Goal: Information Seeking & Learning: Learn about a topic

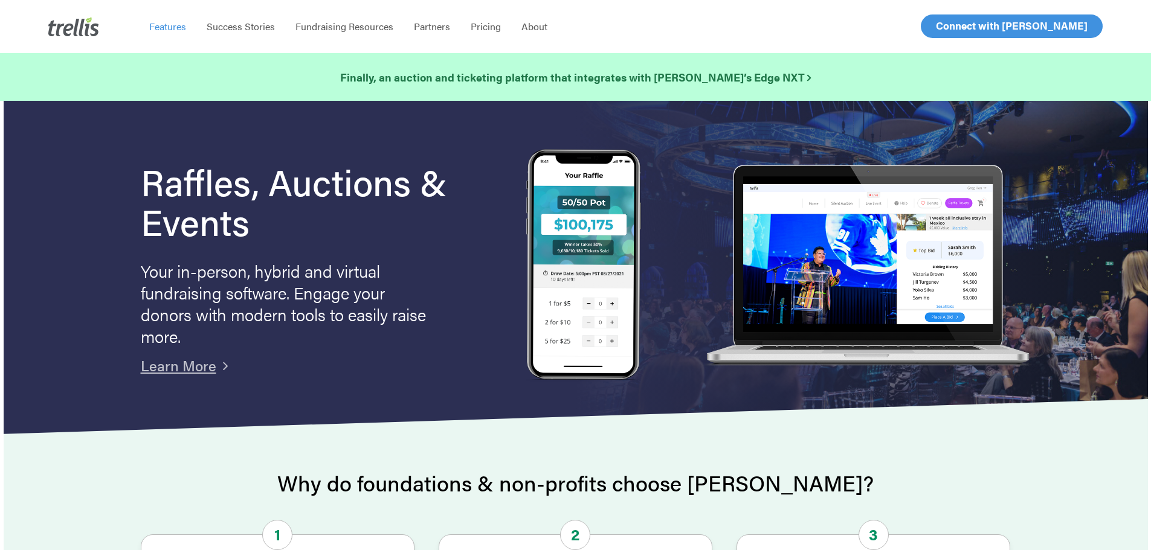
click at [178, 31] on span "Features" at bounding box center [167, 26] width 37 height 14
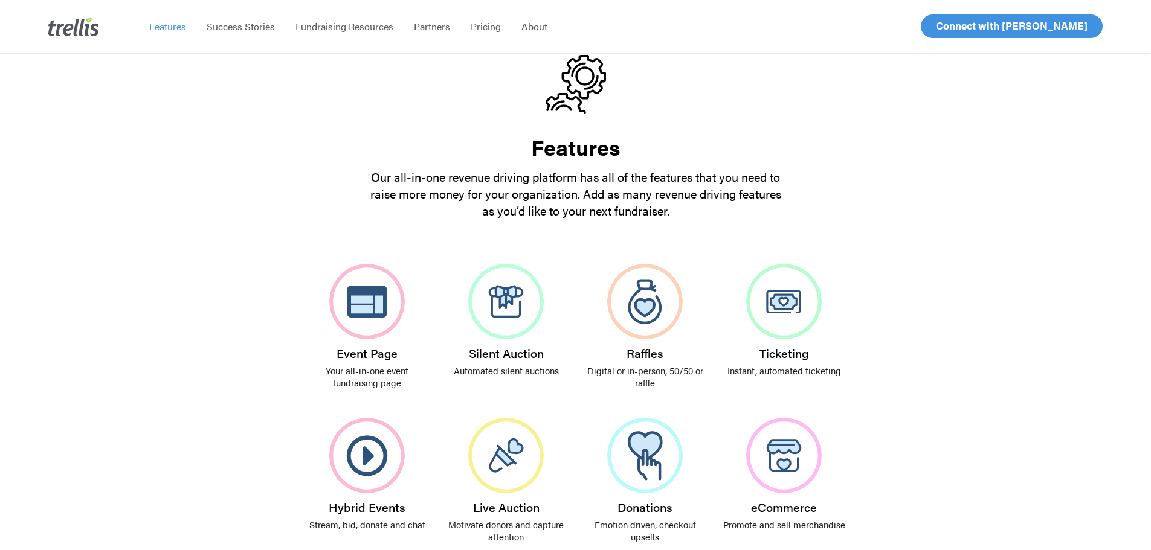
scroll to position [140, 0]
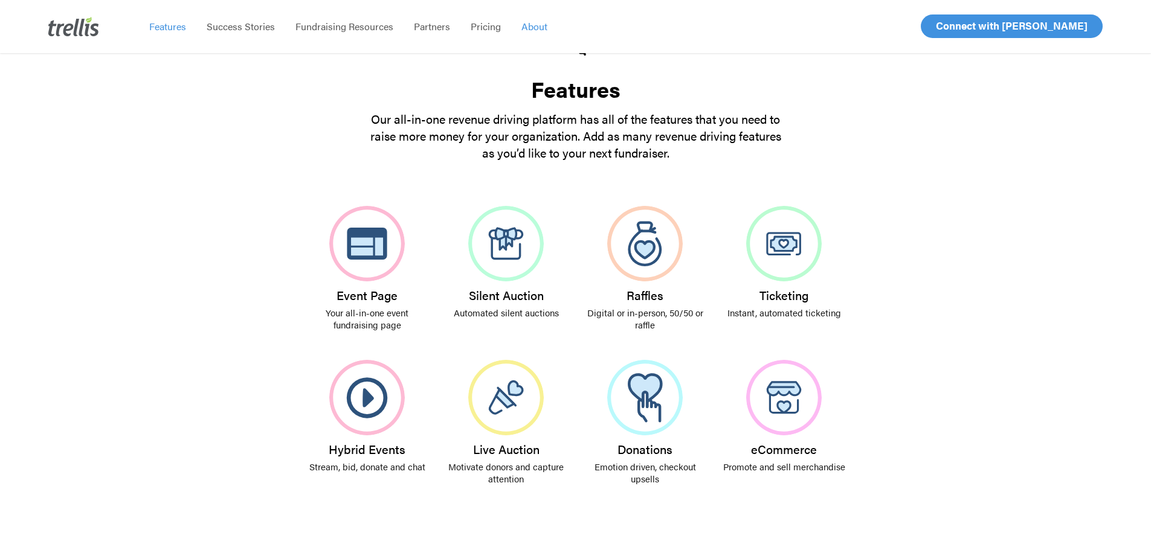
click at [534, 29] on span "About" at bounding box center [534, 26] width 26 height 14
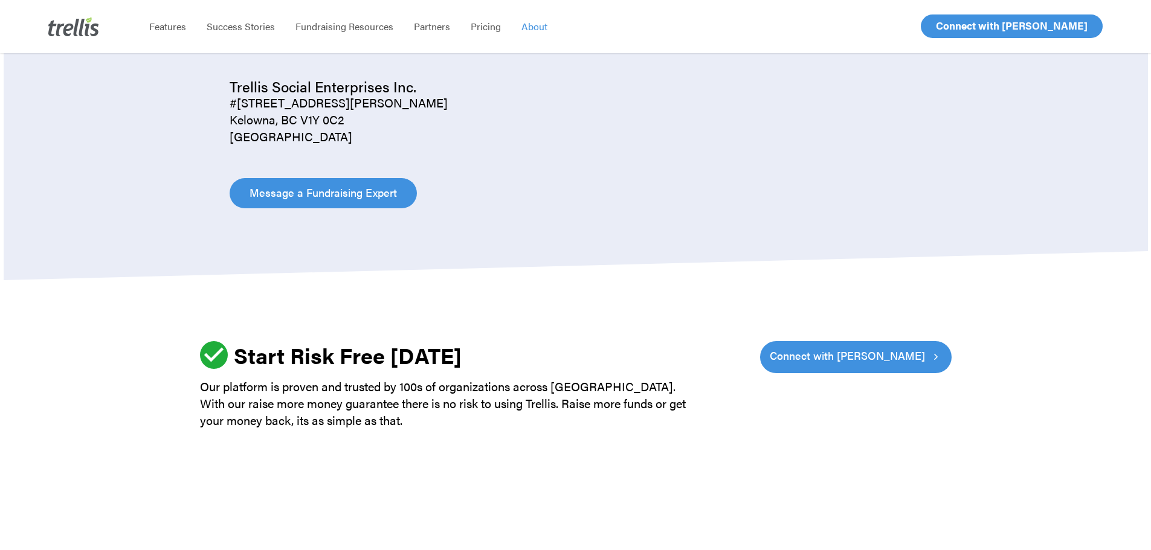
scroll to position [1754, 0]
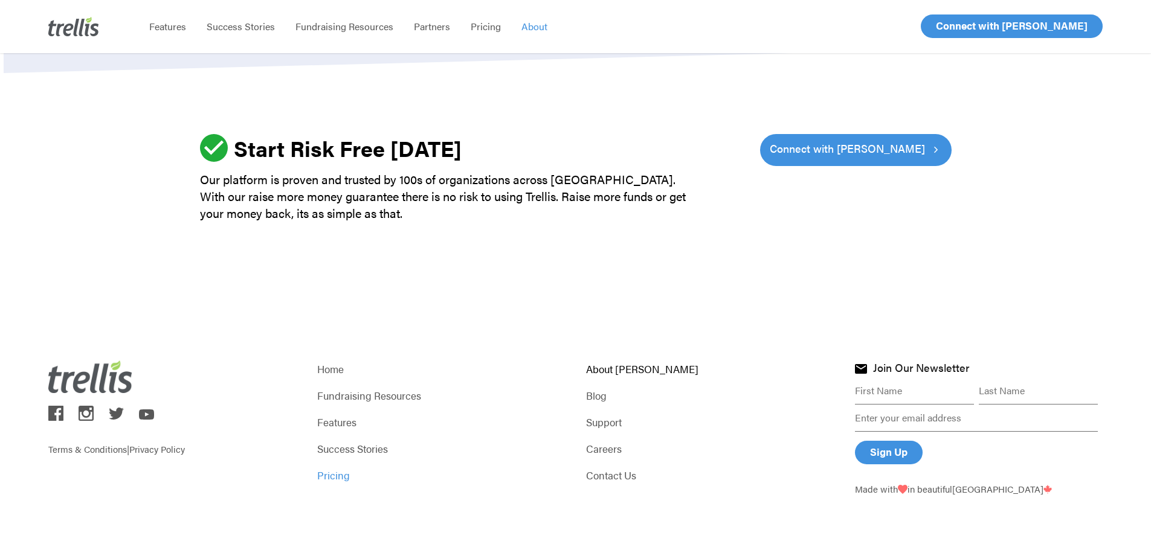
click at [335, 475] on link "Pricing" at bounding box center [441, 475] width 248 height 17
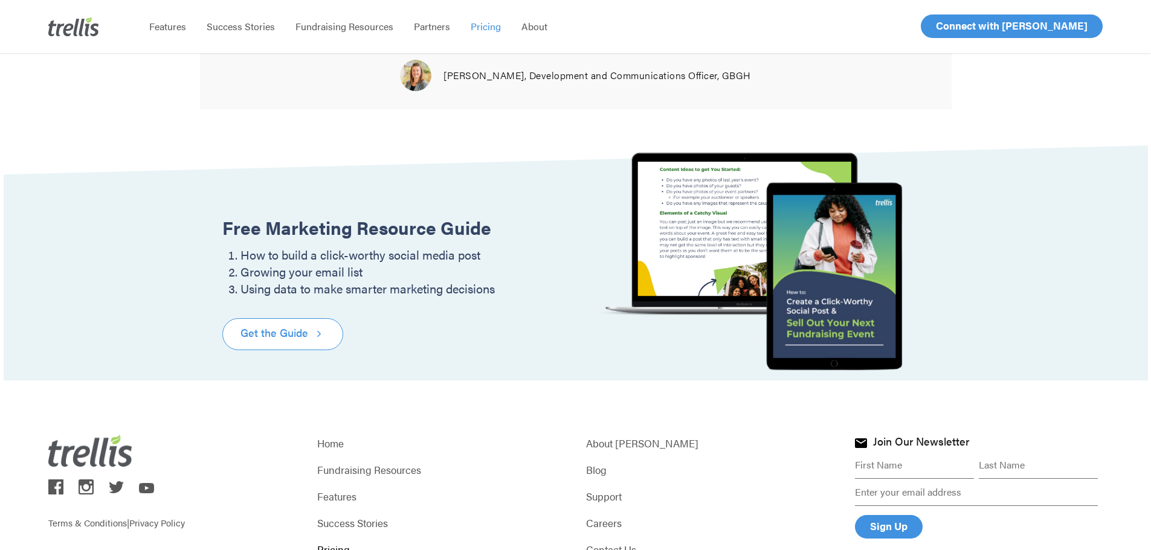
scroll to position [1464, 0]
